Goal: Task Accomplishment & Management: Use online tool/utility

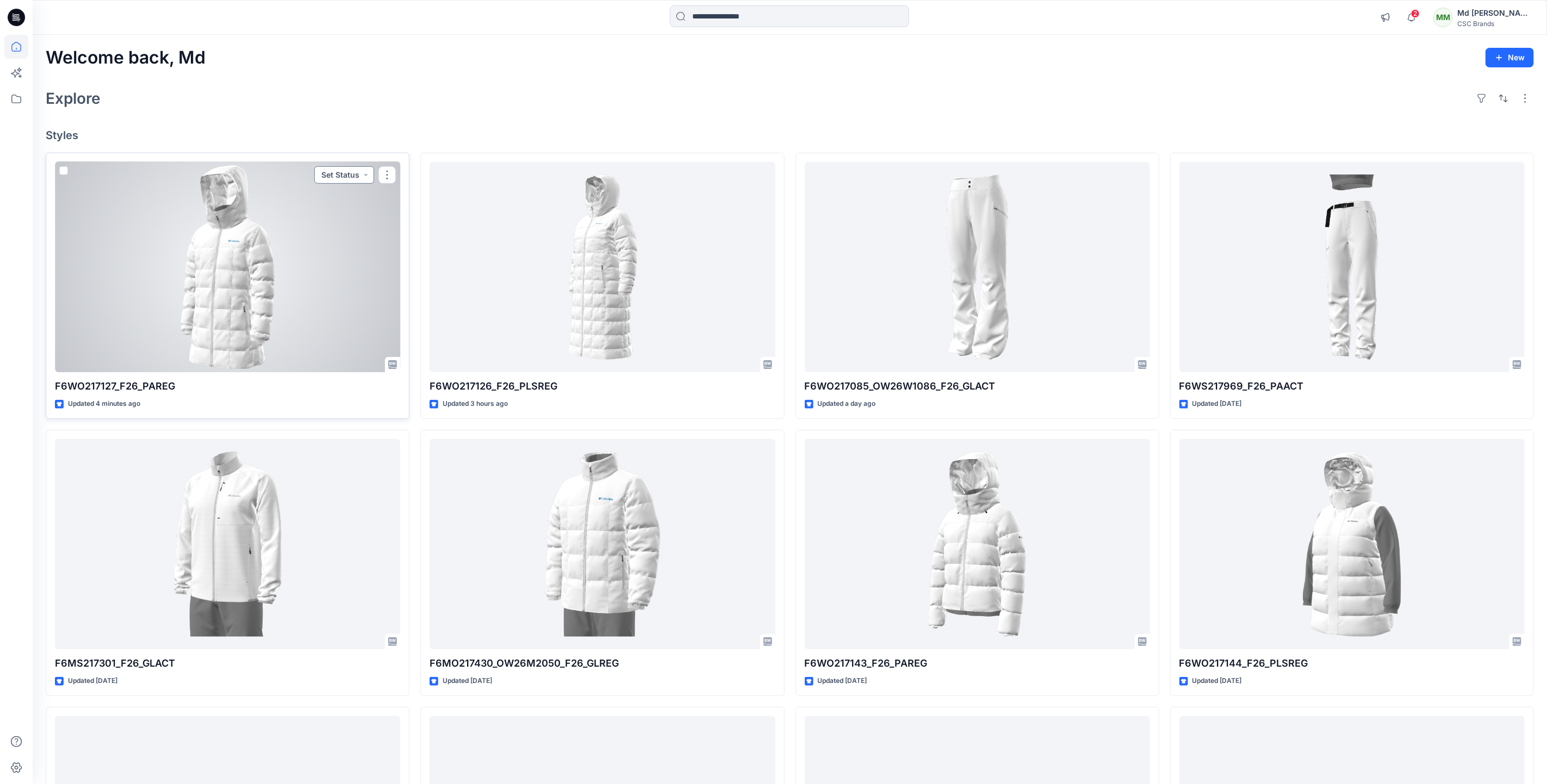
click at [349, 175] on button "Set Status" at bounding box center [344, 175] width 60 height 17
click at [325, 225] on p "Virtual Proto 1" at bounding box center [323, 226] width 50 height 14
click at [384, 175] on button "button" at bounding box center [386, 175] width 17 height 17
click at [429, 195] on button "Edit" at bounding box center [440, 200] width 118 height 20
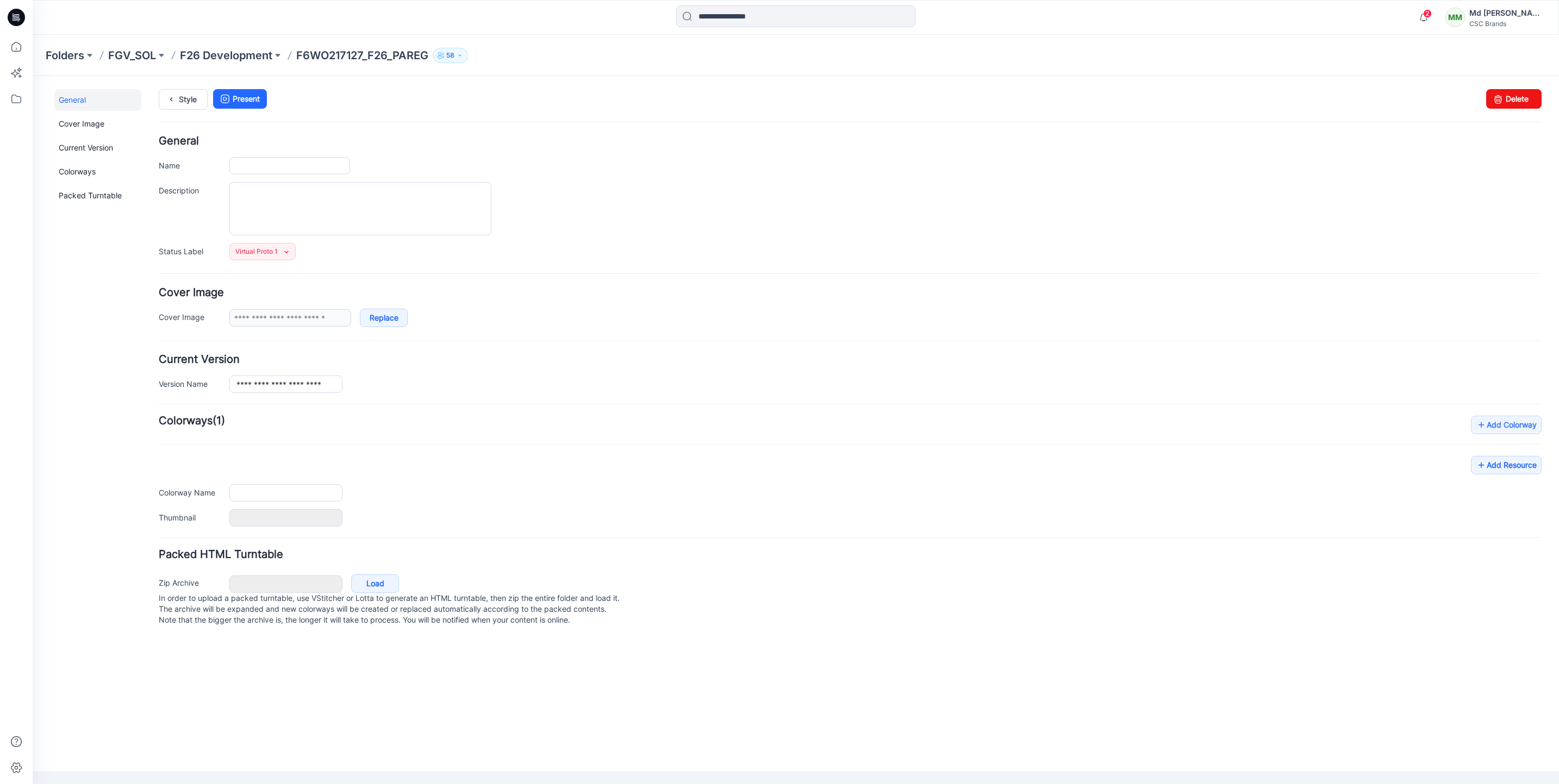
type input "**********"
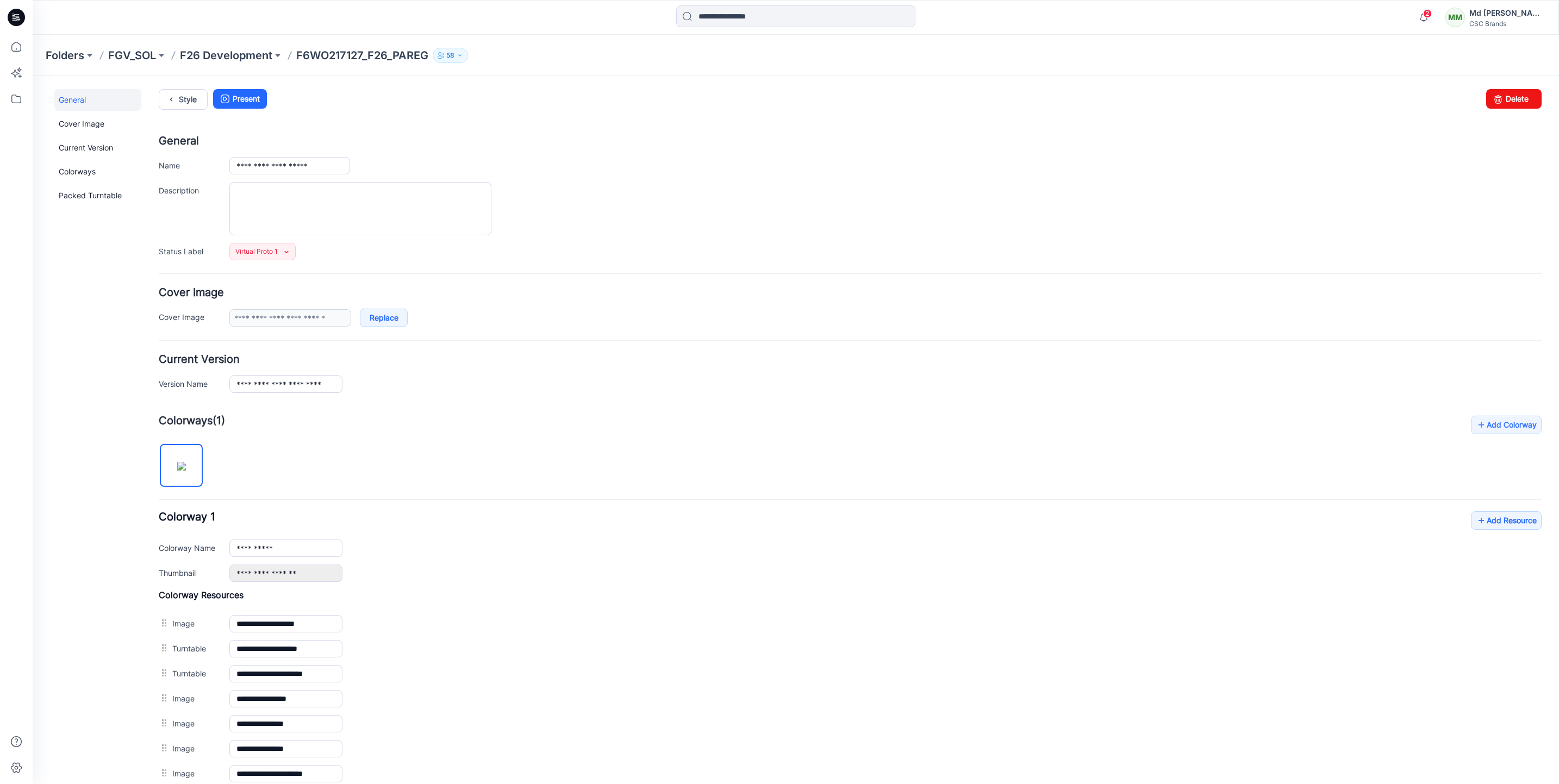
scroll to position [162, 0]
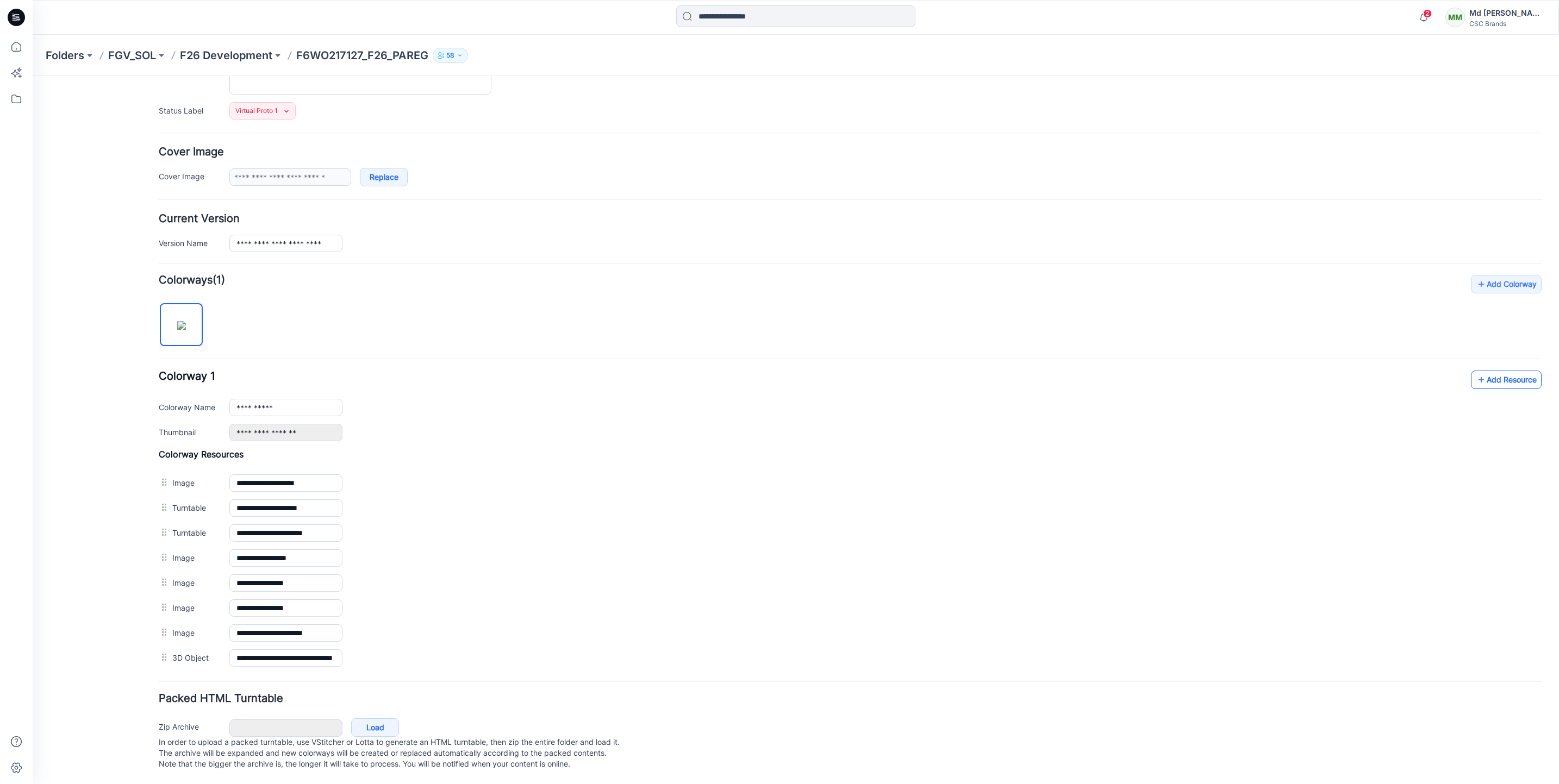
click at [1502, 371] on link "Add Resource" at bounding box center [1506, 380] width 71 height 18
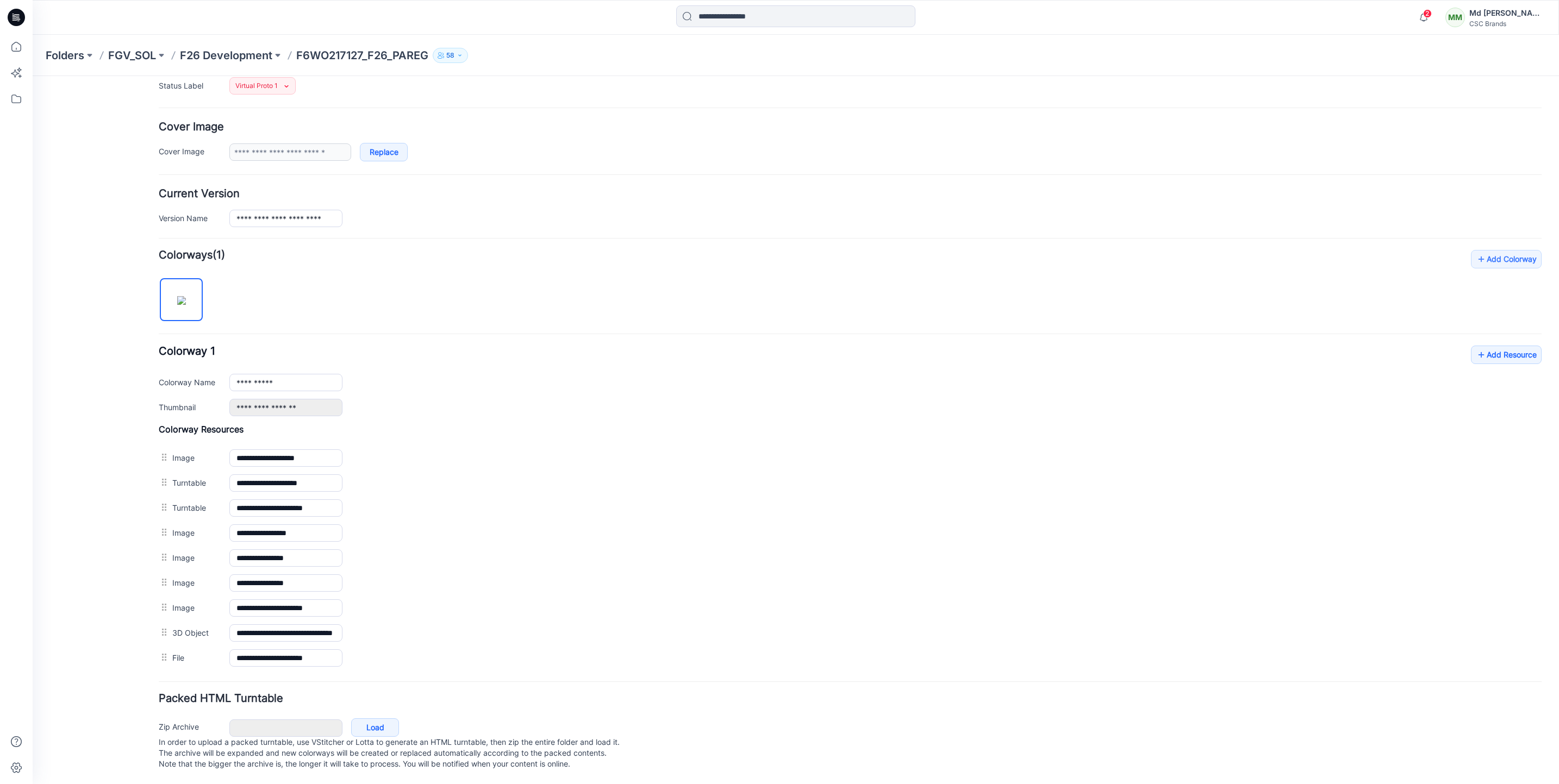
scroll to position [0, 0]
